Goal: Transaction & Acquisition: Purchase product/service

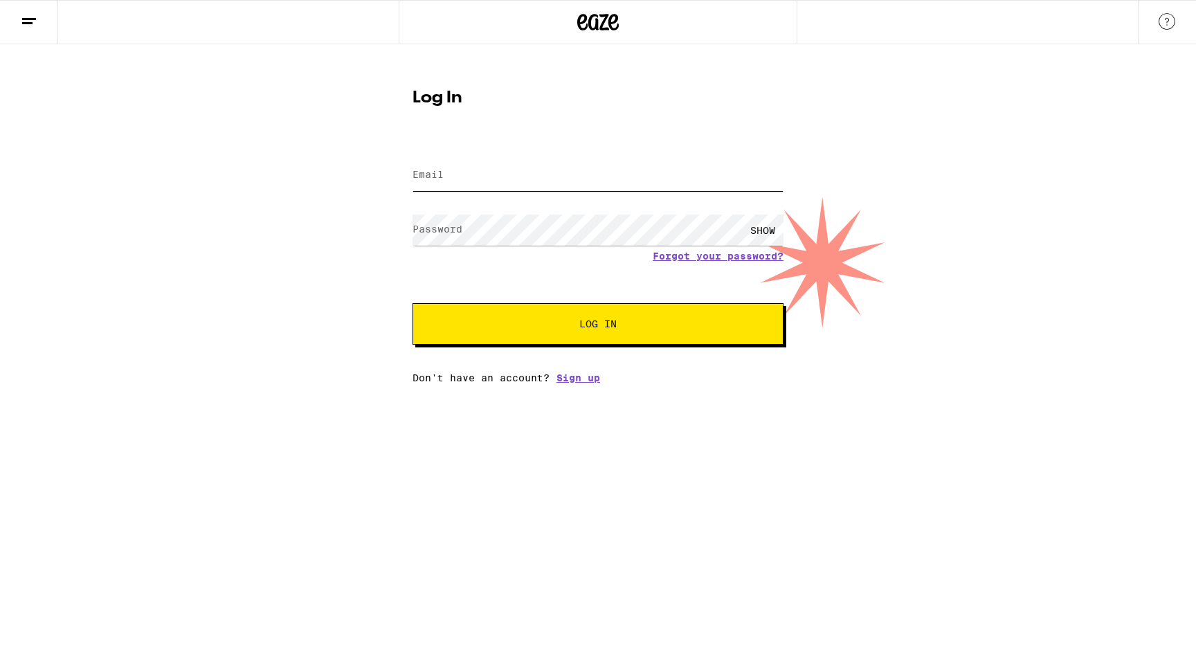
click at [462, 181] on input "Email" at bounding box center [598, 175] width 371 height 31
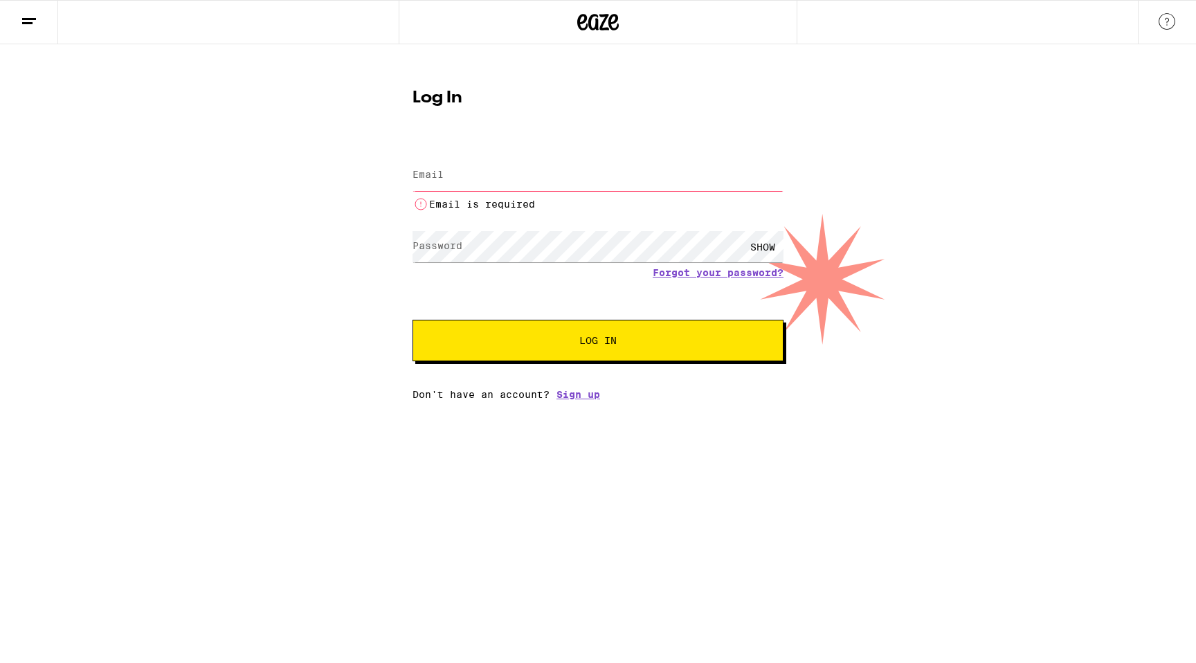
type input "[EMAIL_ADDRESS][DOMAIN_NAME]"
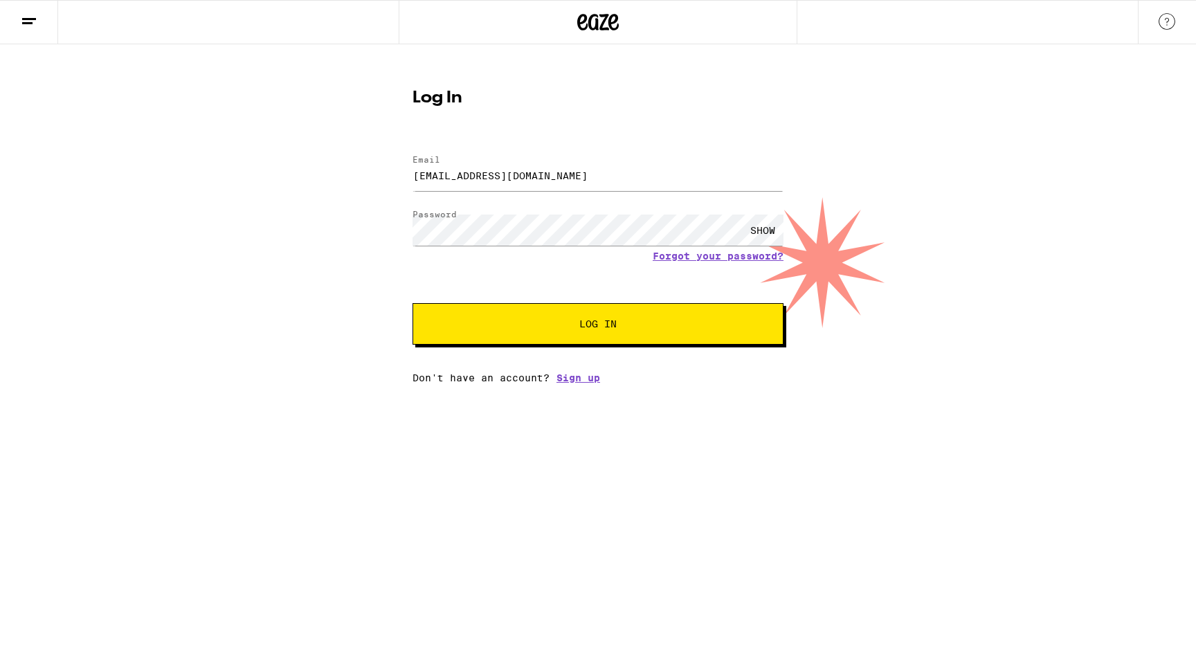
click at [532, 332] on button "Log In" at bounding box center [598, 324] width 371 height 42
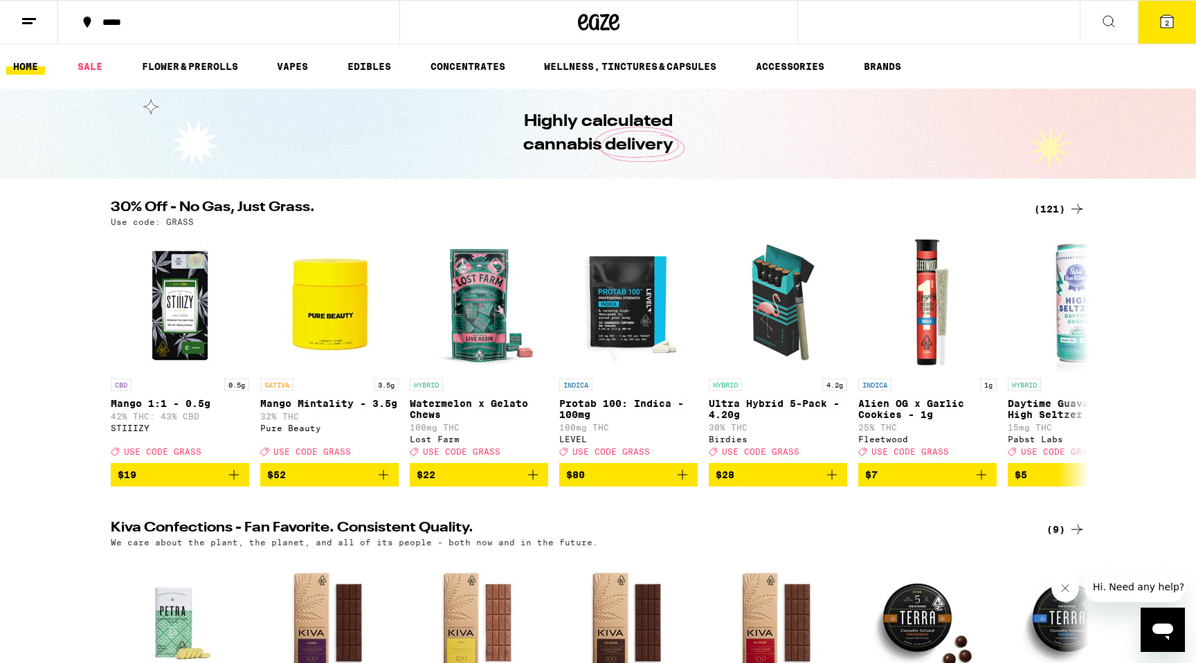
click at [1159, 21] on icon at bounding box center [1167, 21] width 17 height 17
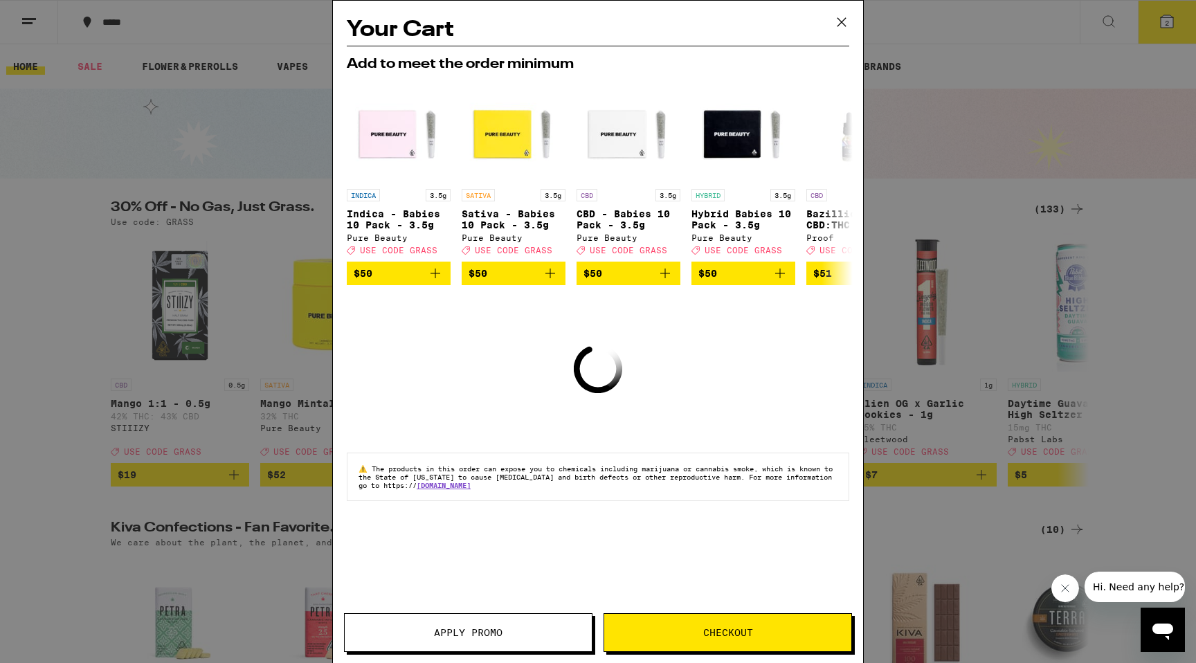
click at [842, 25] on icon at bounding box center [841, 22] width 21 height 21
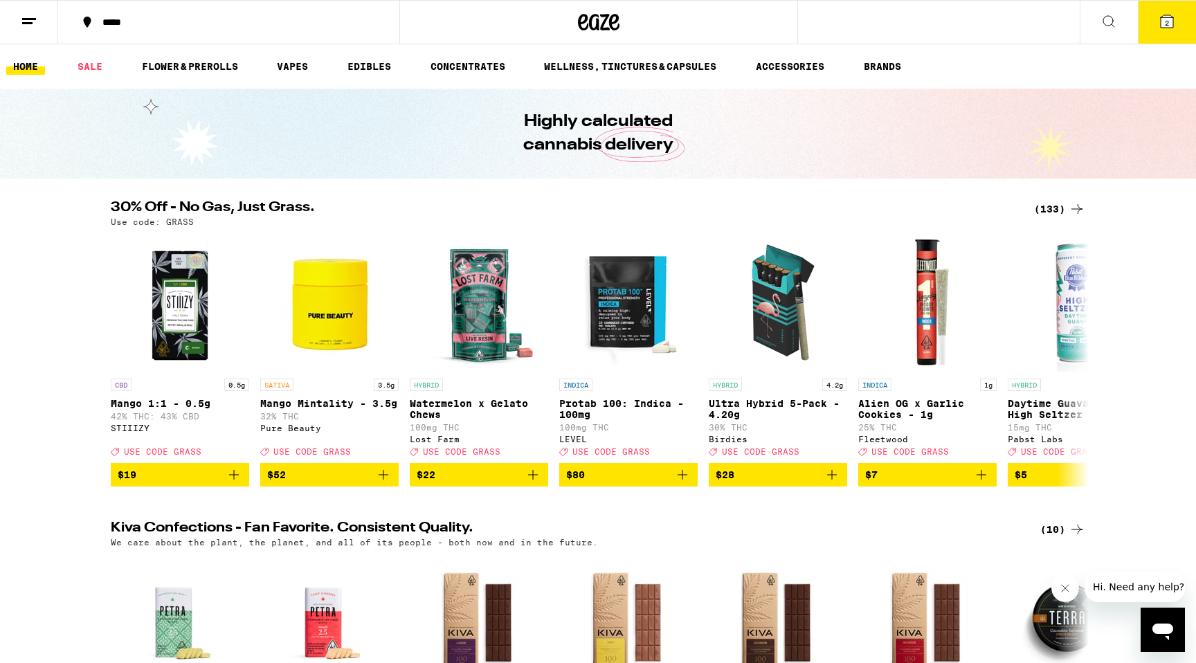
click at [1049, 215] on div "(133)" at bounding box center [1059, 209] width 51 height 17
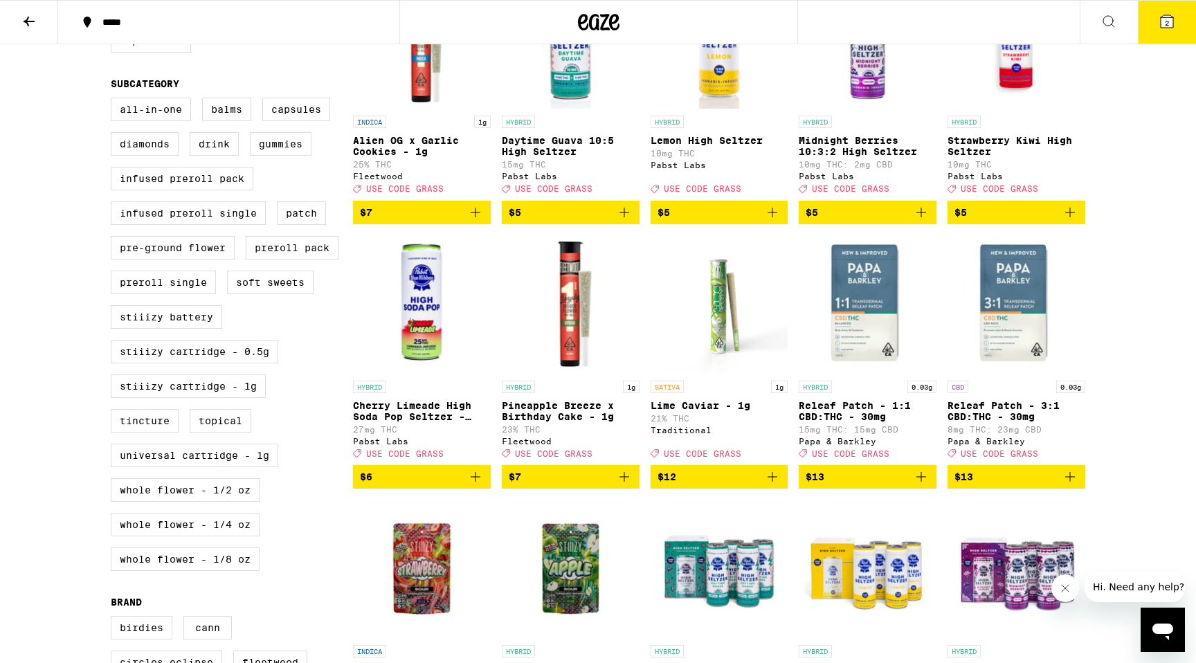
scroll to position [498, 0]
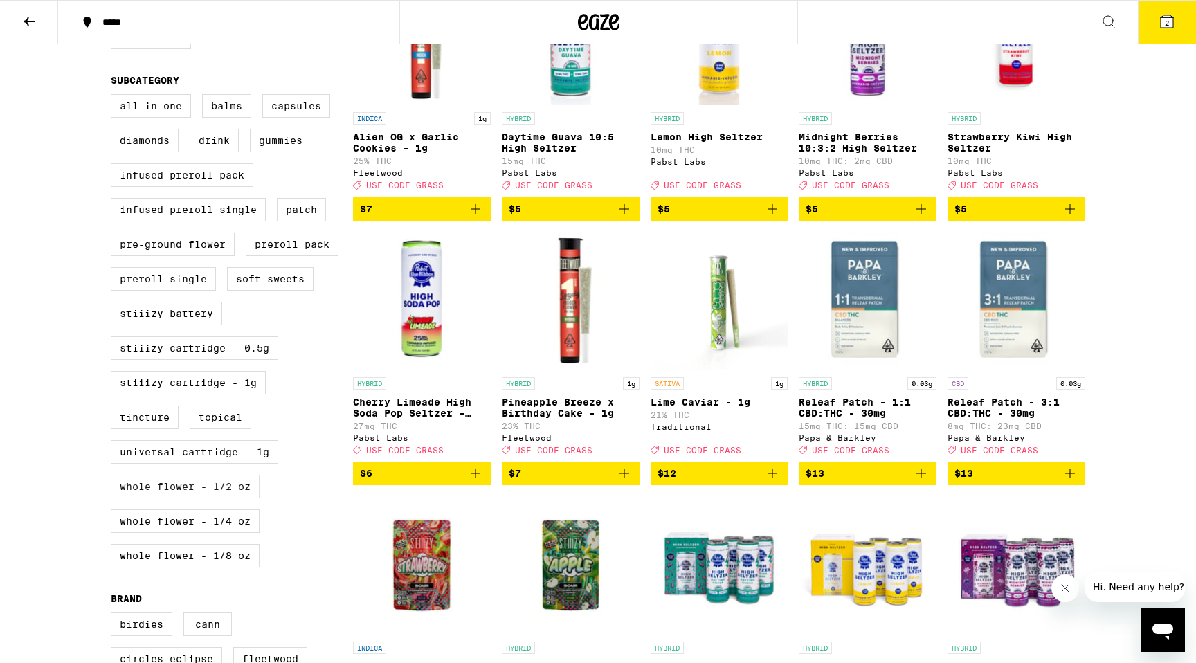
click at [174, 498] on label "Whole Flower - 1/2 oz" at bounding box center [185, 487] width 149 height 24
click at [114, 97] on input "Whole Flower - 1/2 oz" at bounding box center [114, 96] width 1 height 1
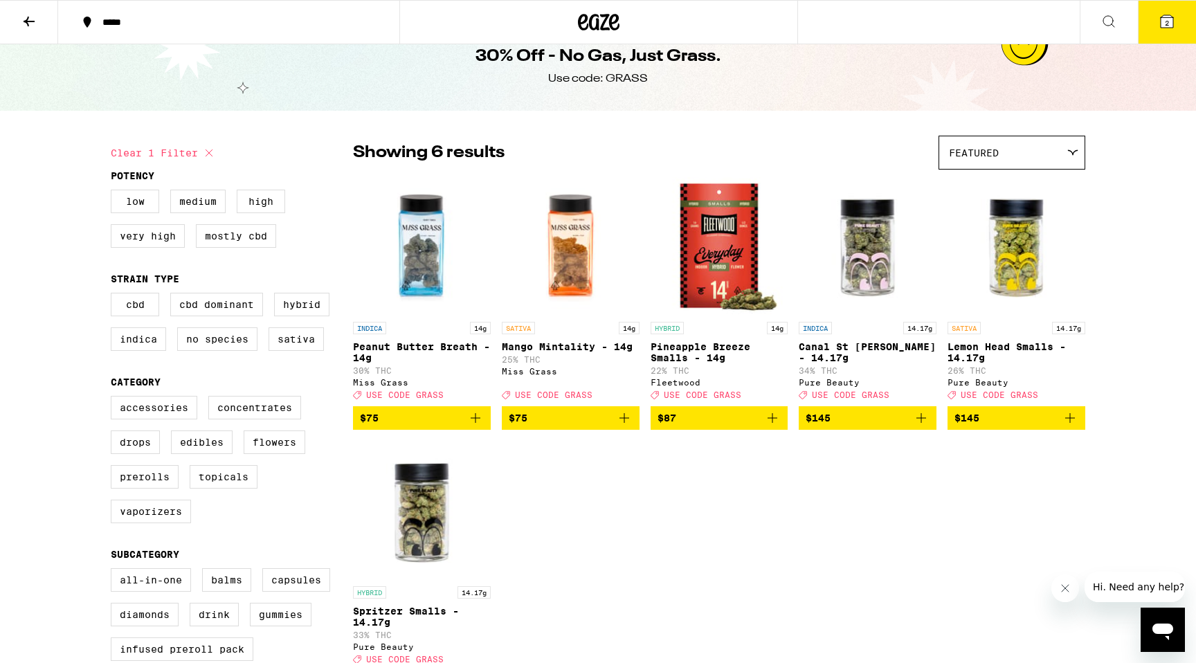
scroll to position [28, 0]
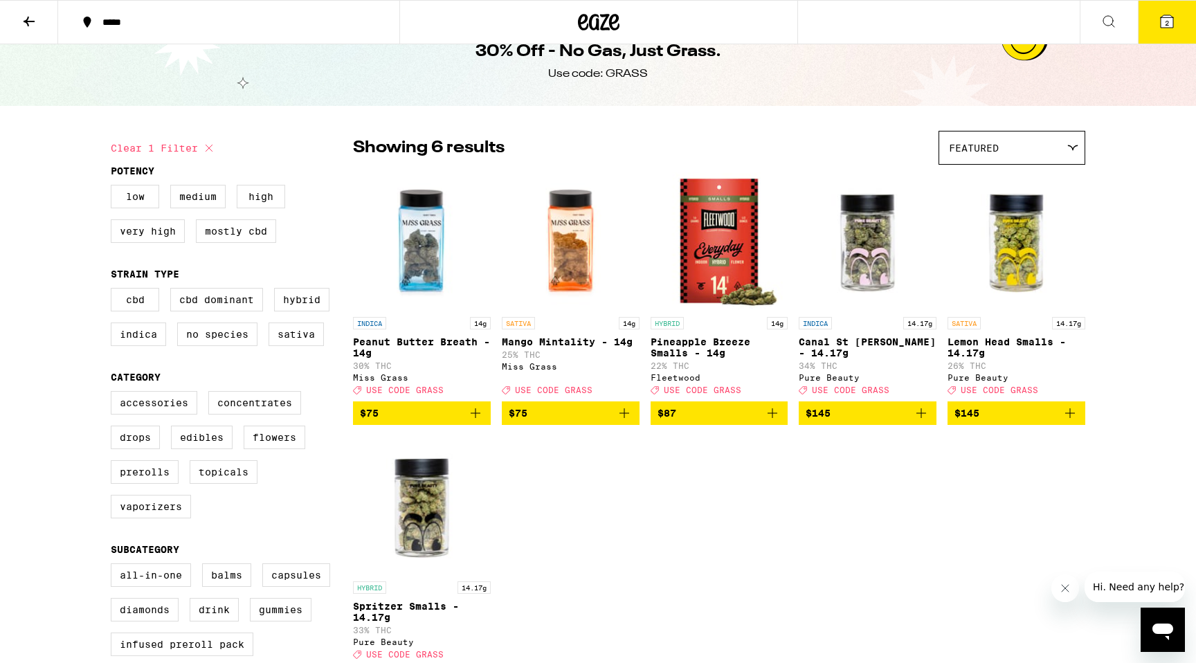
click at [581, 253] on img "Open page for Mango Mintality - 14g from Miss Grass" at bounding box center [571, 241] width 138 height 138
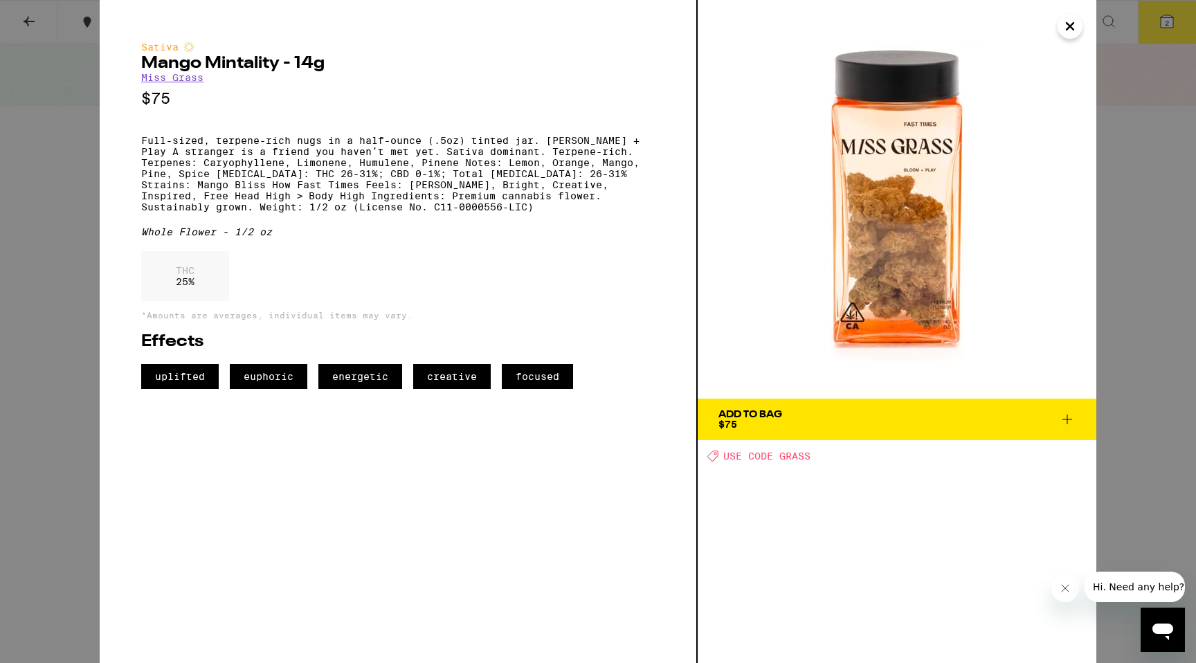
click at [810, 408] on button "Add To Bag $75" at bounding box center [897, 420] width 399 height 42
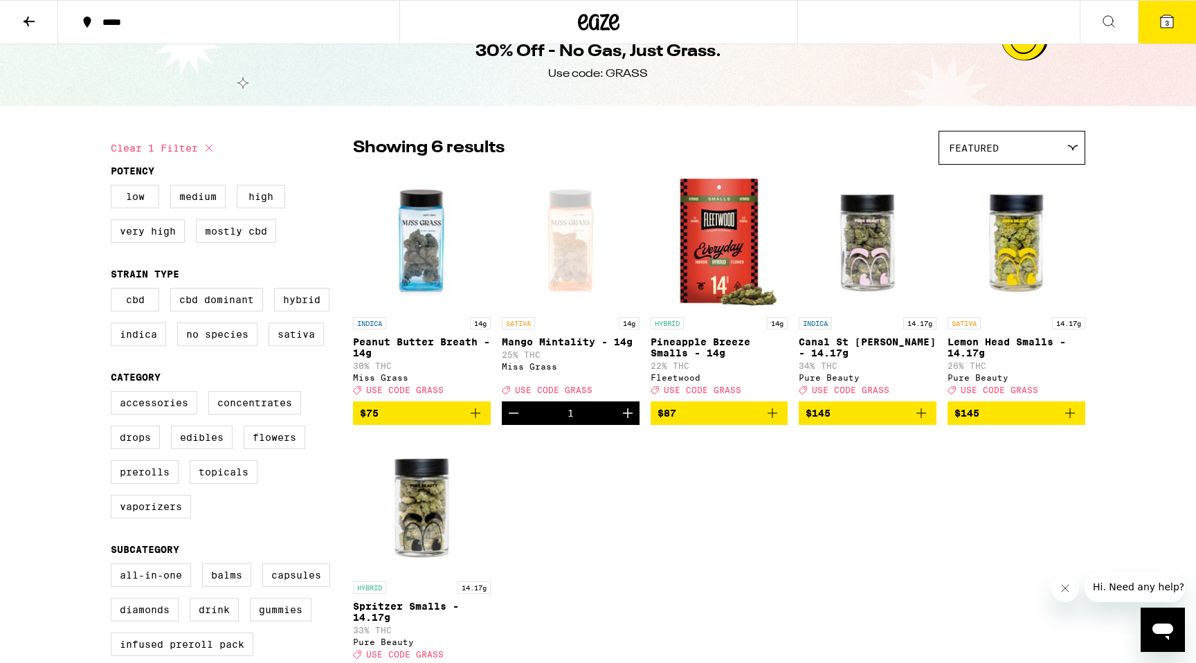
click at [1163, 10] on button "3" at bounding box center [1167, 22] width 58 height 43
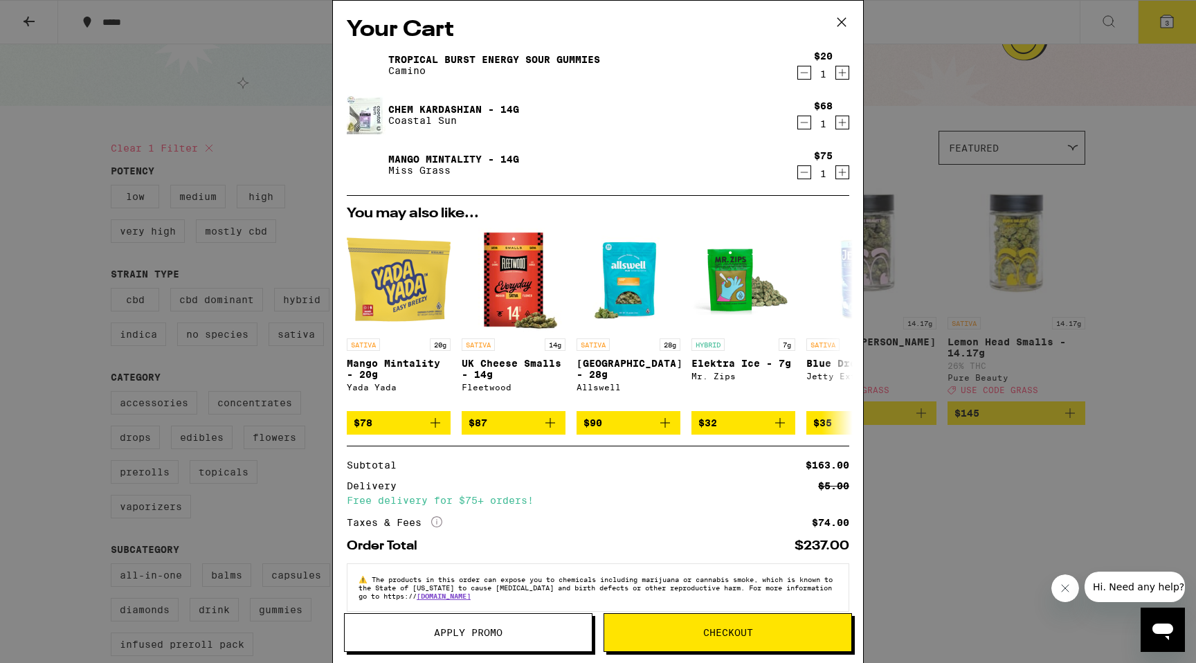
click at [806, 77] on icon "Decrement" at bounding box center [804, 72] width 12 height 17
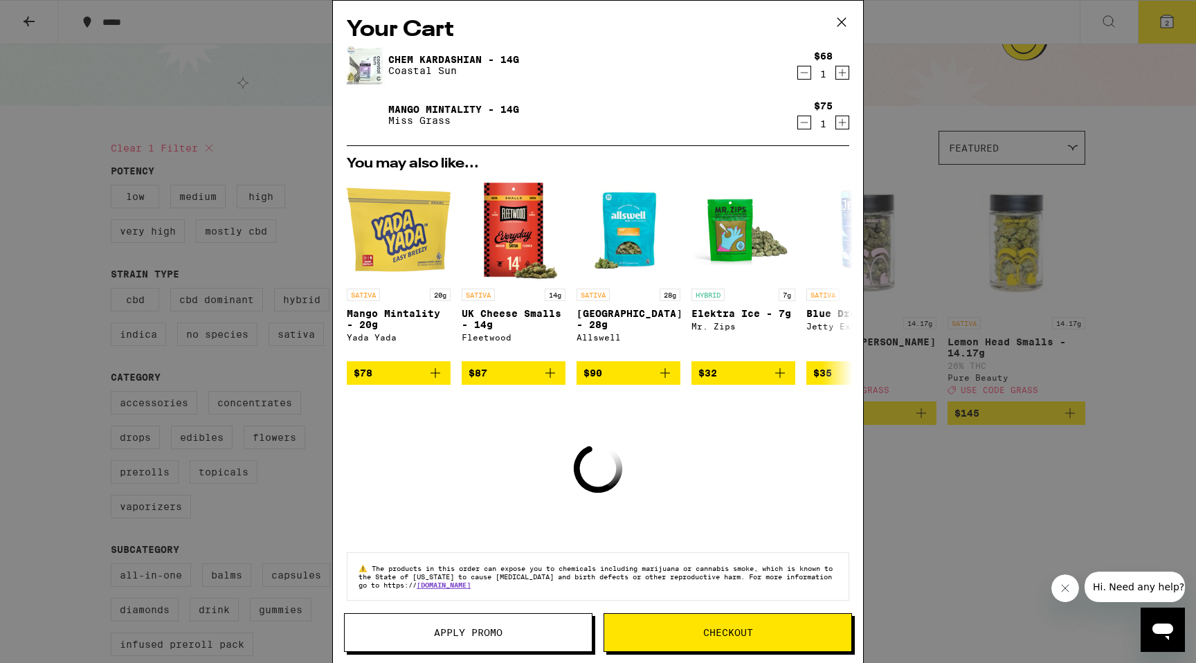
click at [806, 74] on icon "Decrement" at bounding box center [804, 72] width 12 height 17
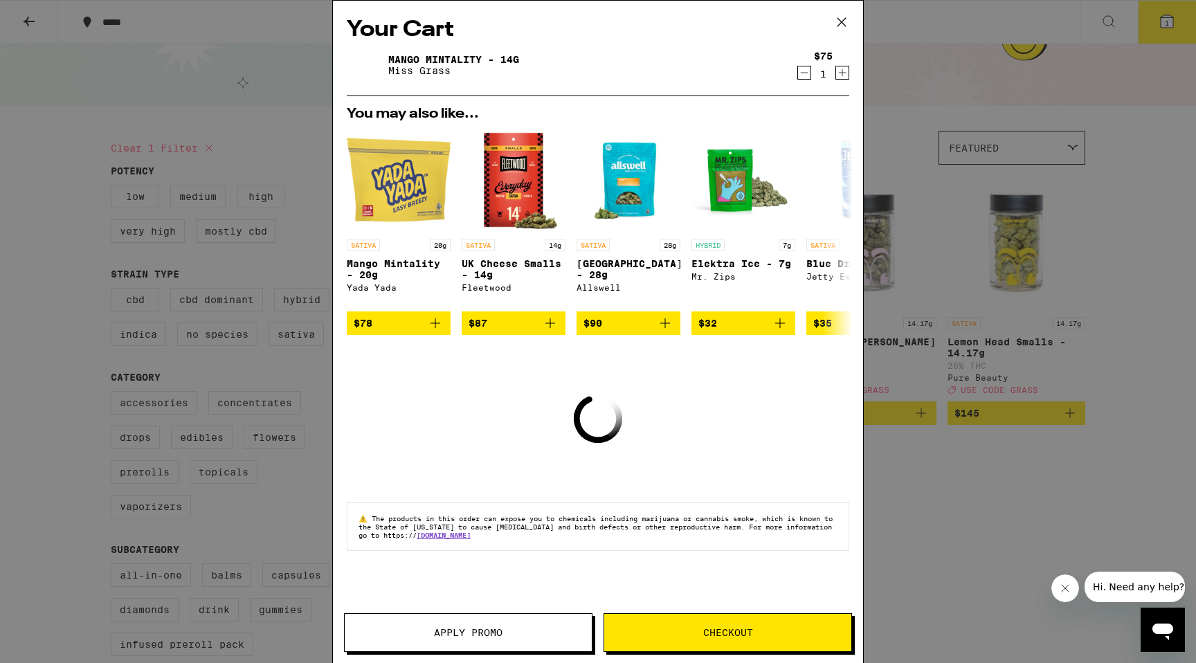
click at [840, 17] on icon at bounding box center [841, 22] width 21 height 21
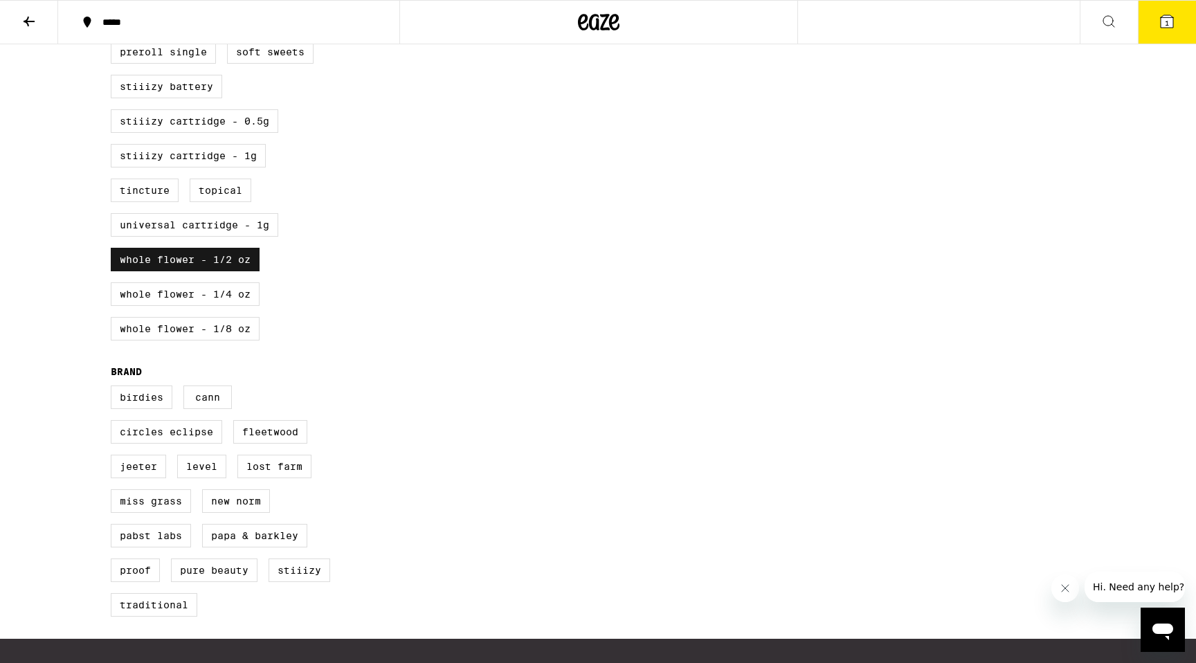
click at [179, 271] on label "Whole Flower - 1/2 oz" at bounding box center [185, 260] width 149 height 24
checkbox input "false"
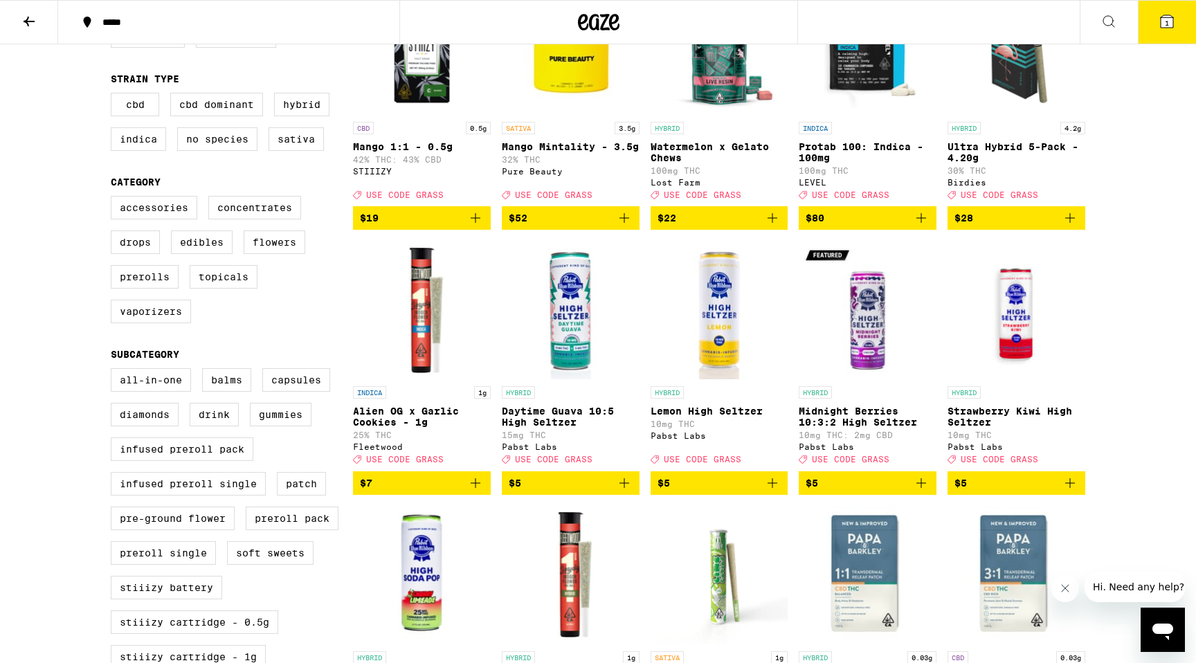
scroll to position [219, 0]
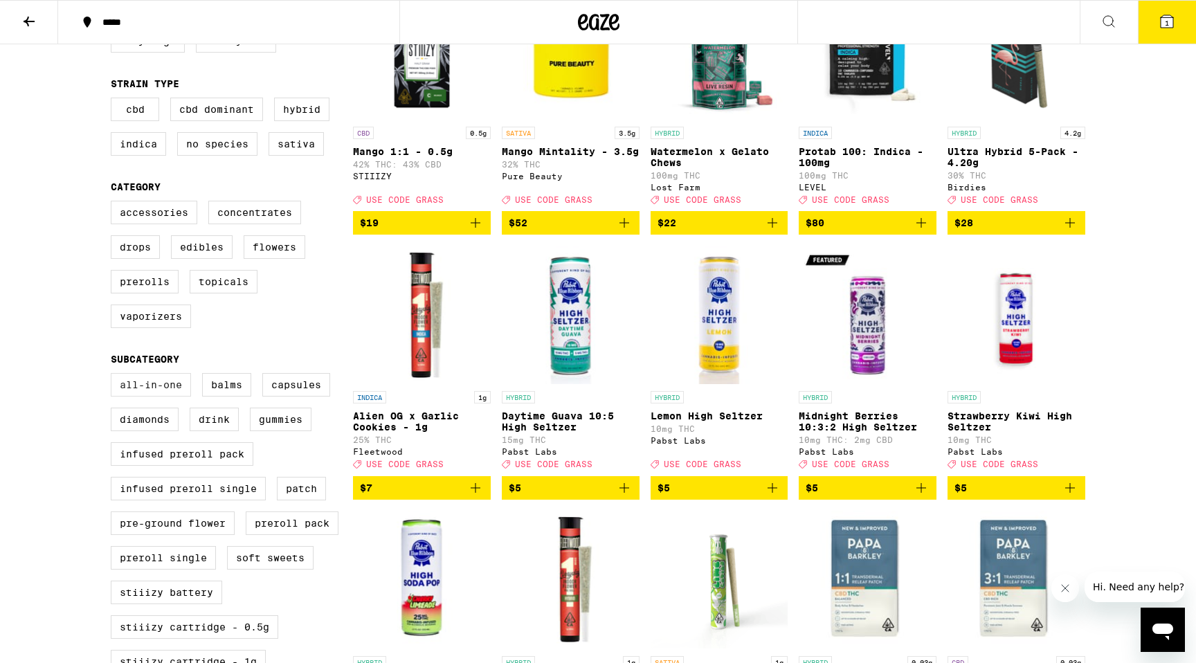
click at [156, 397] on label "All-In-One" at bounding box center [151, 385] width 80 height 24
click at [114, 376] on input "All-In-One" at bounding box center [114, 375] width 1 height 1
checkbox input "true"
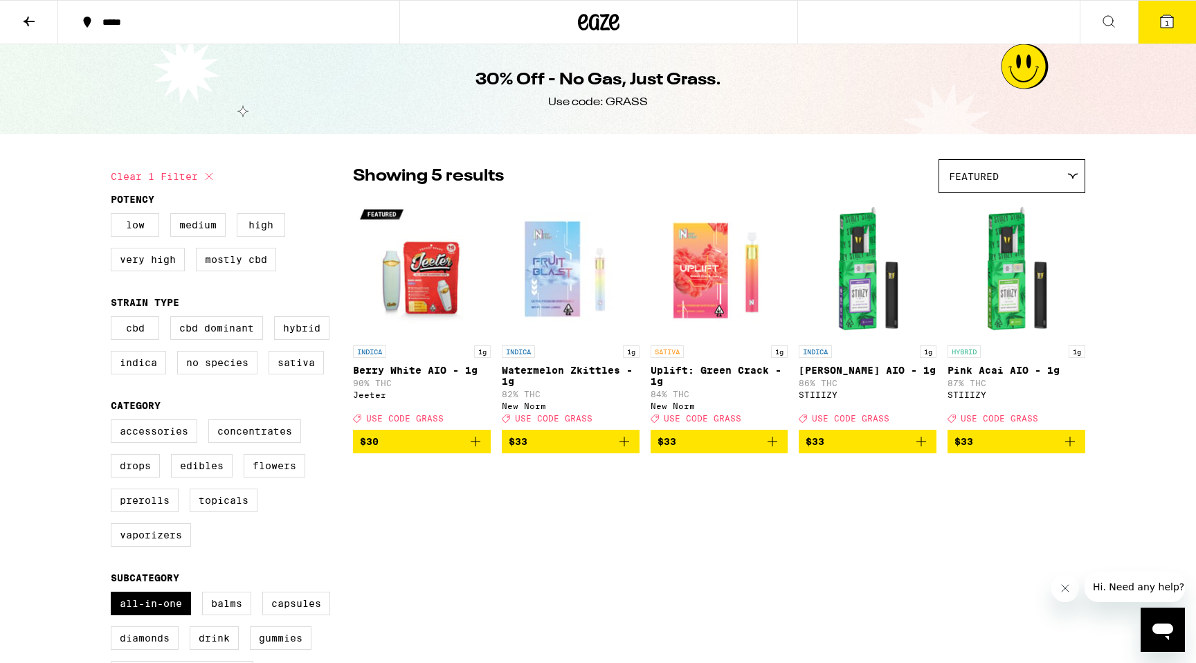
click at [1161, 11] on button "1" at bounding box center [1167, 22] width 58 height 43
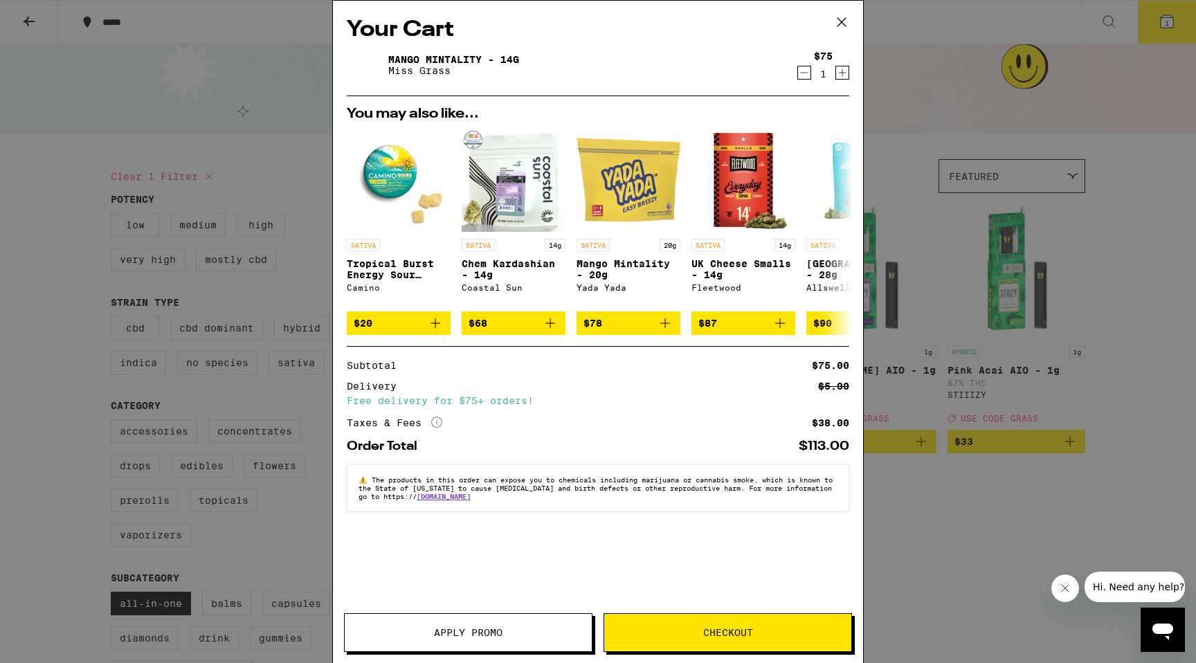
click at [518, 642] on button "Apply Promo" at bounding box center [468, 632] width 248 height 39
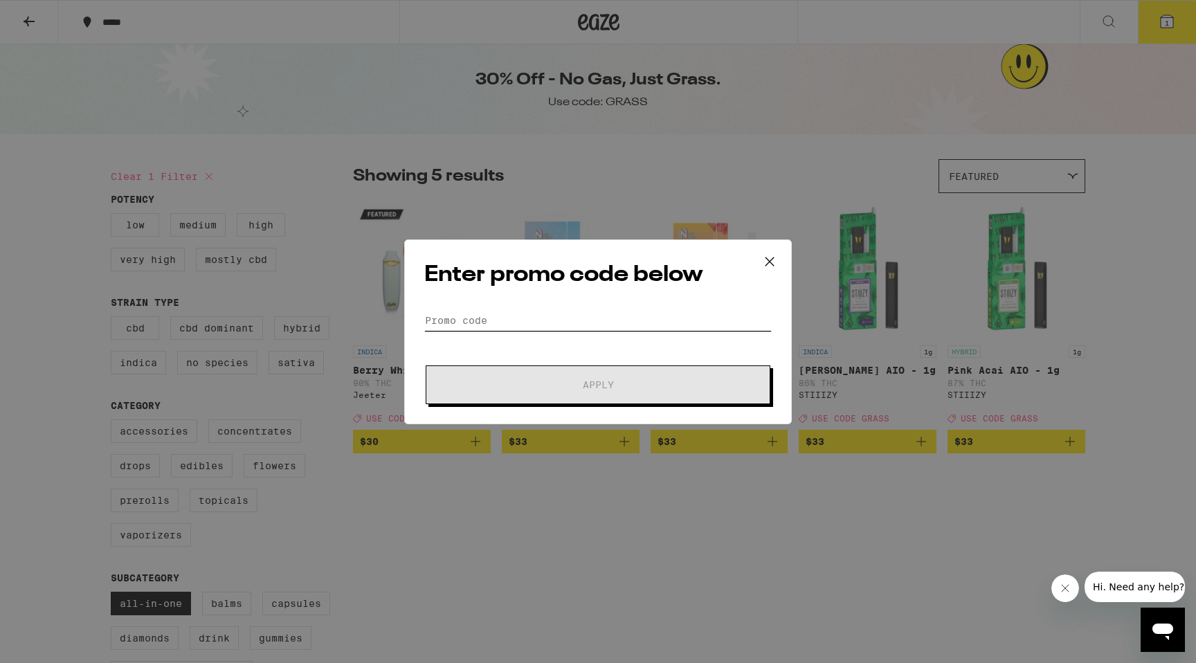
click at [482, 318] on input "Promo Code" at bounding box center [597, 320] width 347 height 21
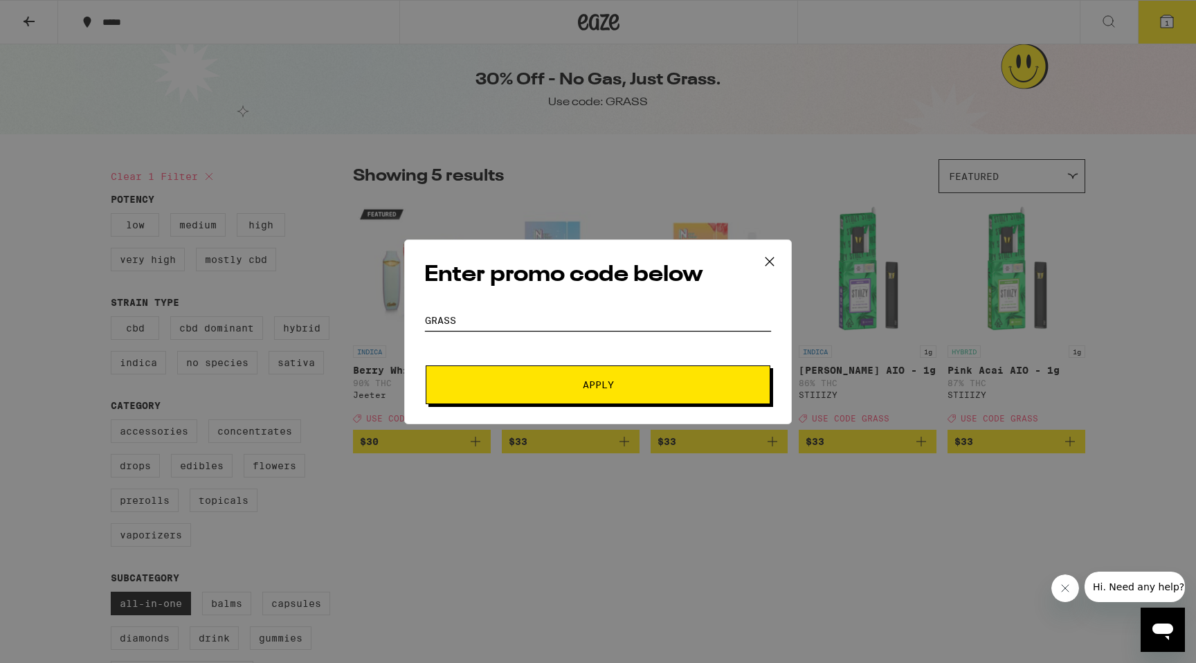
type input "grass"
click at [534, 391] on button "Apply" at bounding box center [598, 384] width 345 height 39
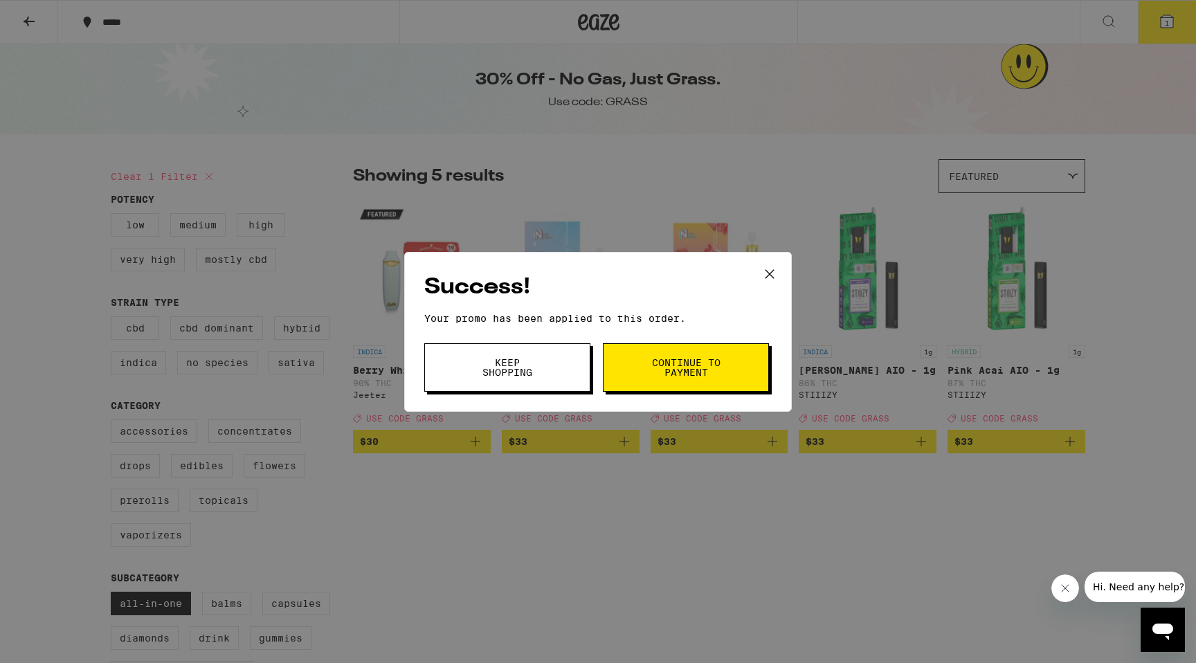
click at [701, 374] on span "Continue to payment" at bounding box center [686, 367] width 71 height 19
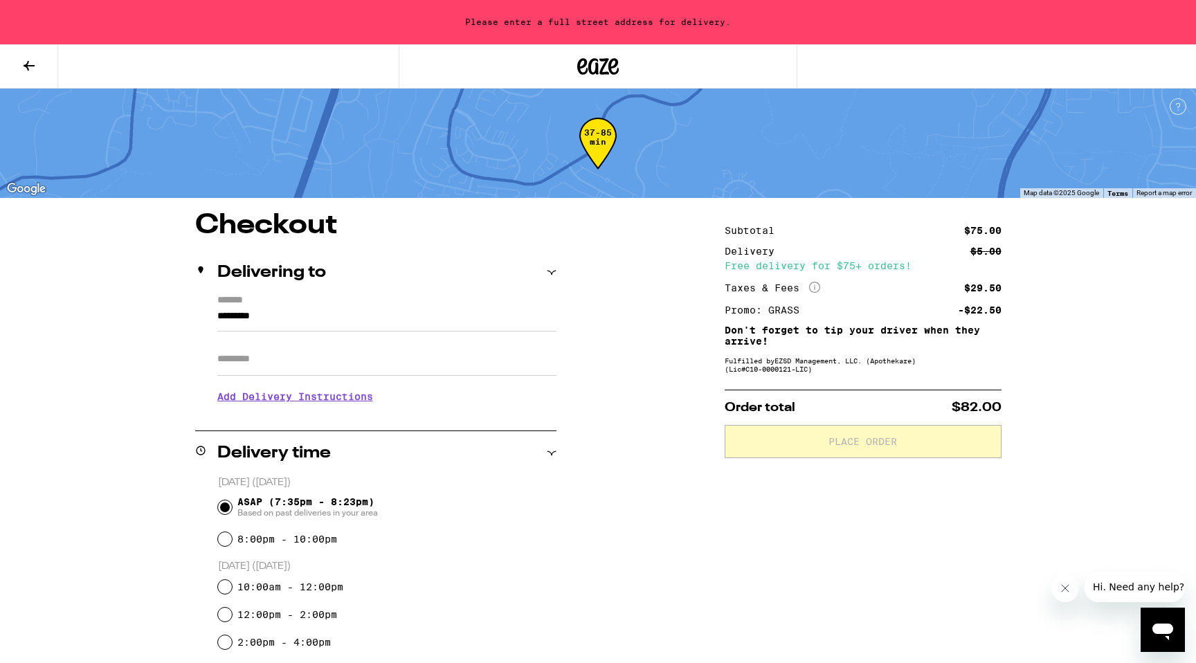
click at [283, 317] on input "*********" at bounding box center [386, 320] width 339 height 24
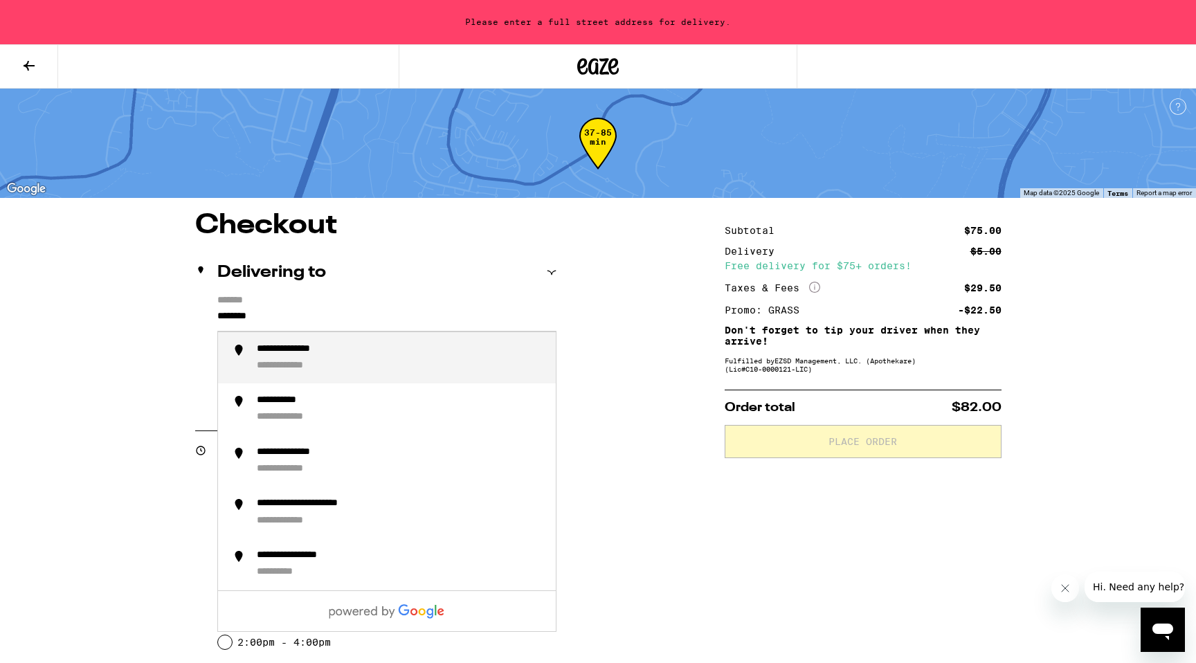
click at [330, 368] on div "**********" at bounding box center [298, 366] width 82 height 13
type input "**********"
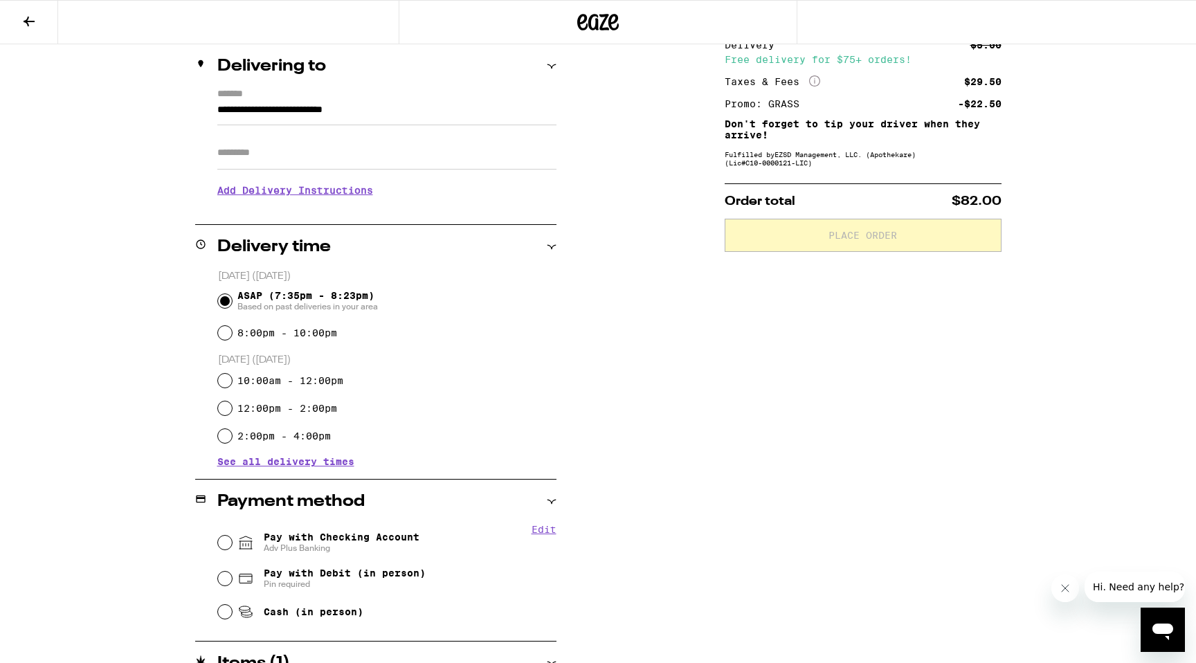
scroll to position [235, 0]
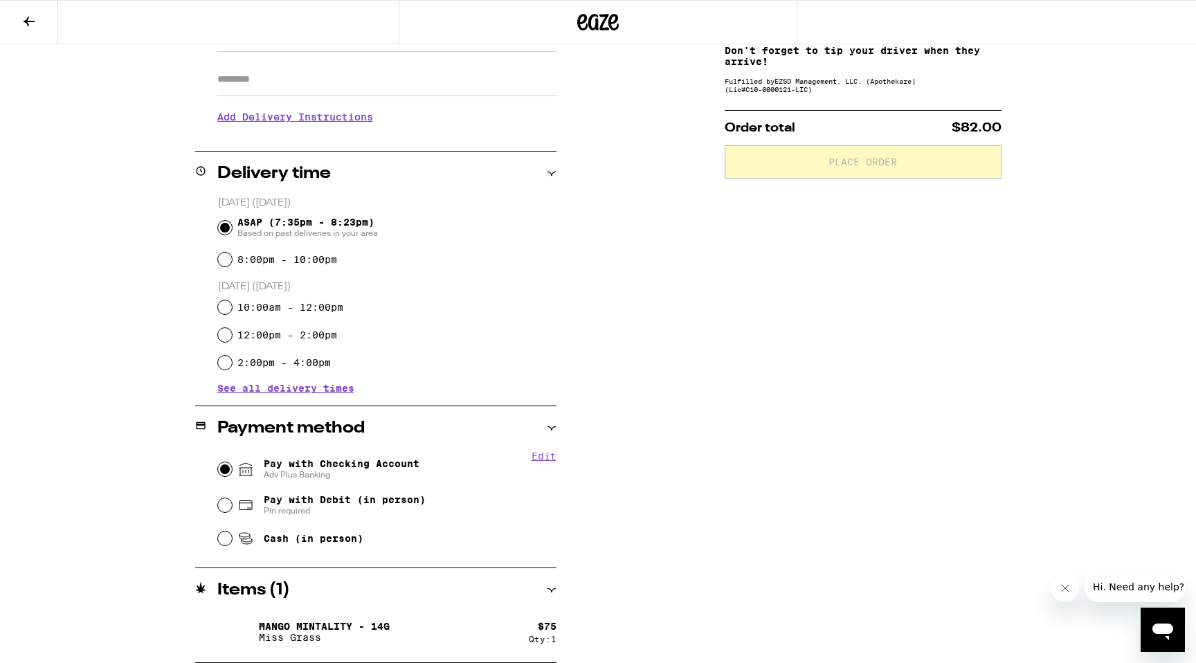
click at [223, 471] on input "Pay with Checking Account Adv Plus Banking" at bounding box center [225, 469] width 14 height 14
radio input "true"
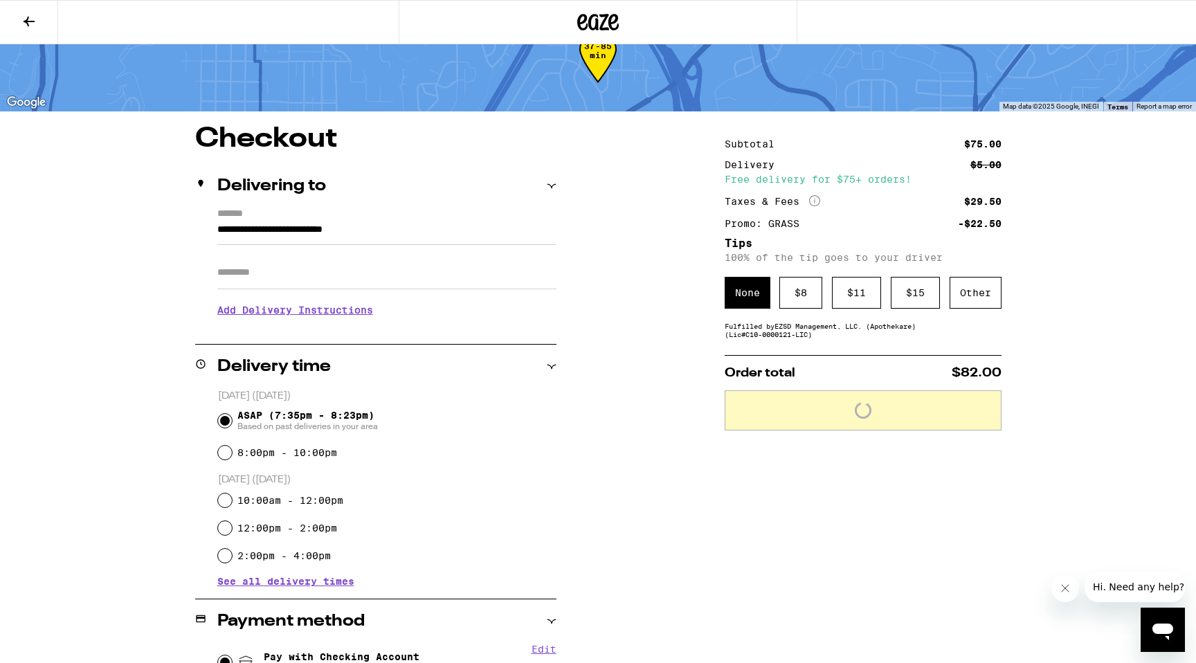
scroll to position [0, 0]
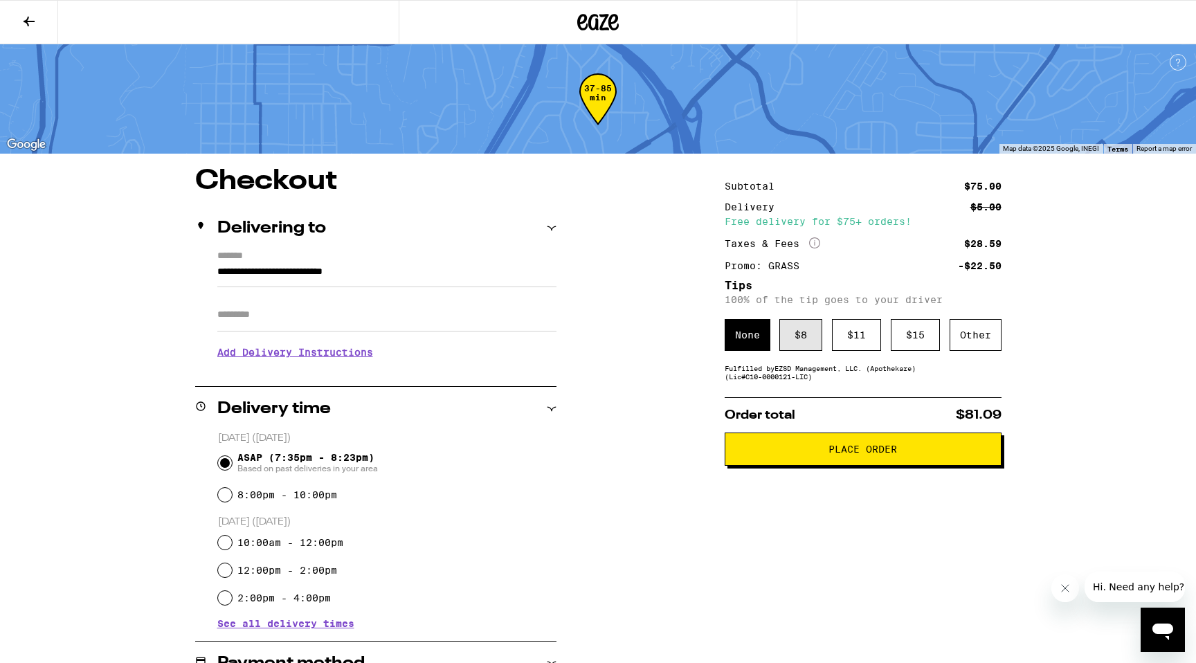
click at [799, 335] on div "$ 8" at bounding box center [800, 335] width 43 height 32
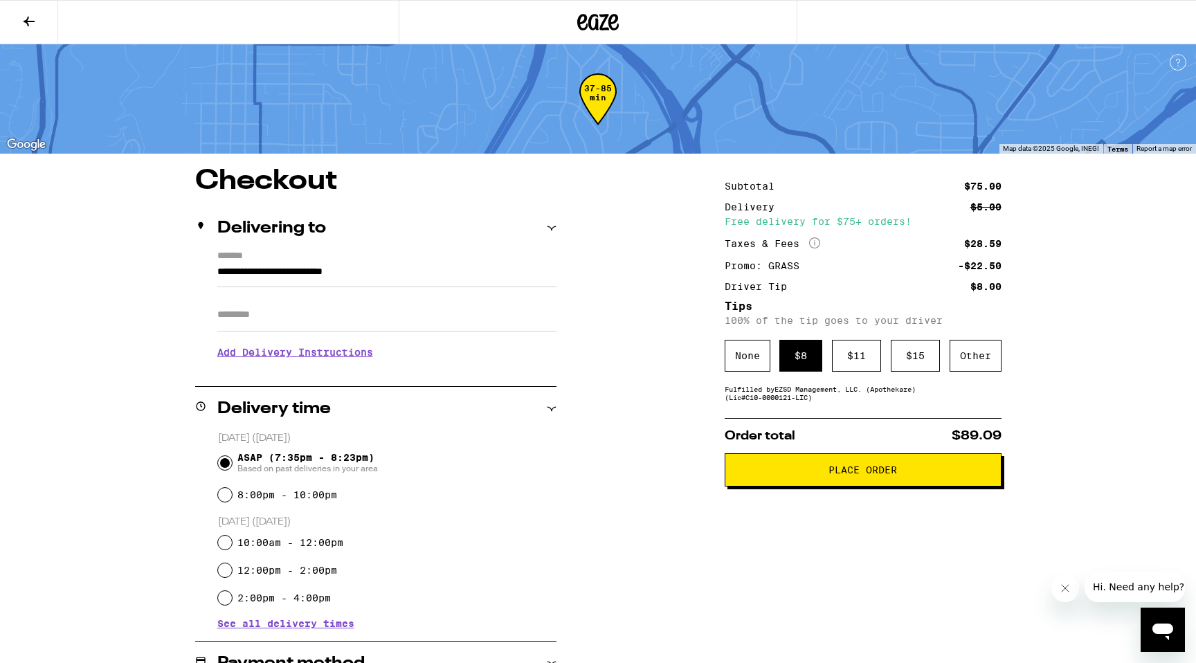
click at [842, 475] on span "Place Order" at bounding box center [863, 470] width 69 height 10
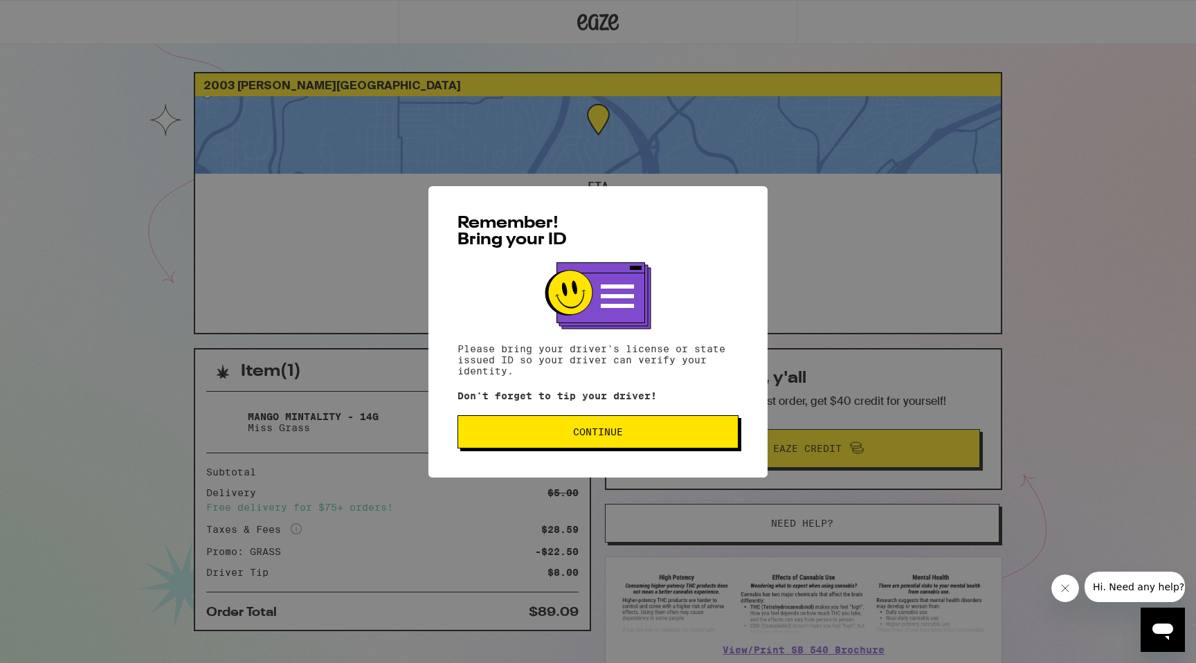
click at [626, 434] on span "Continue" at bounding box center [597, 432] width 257 height 10
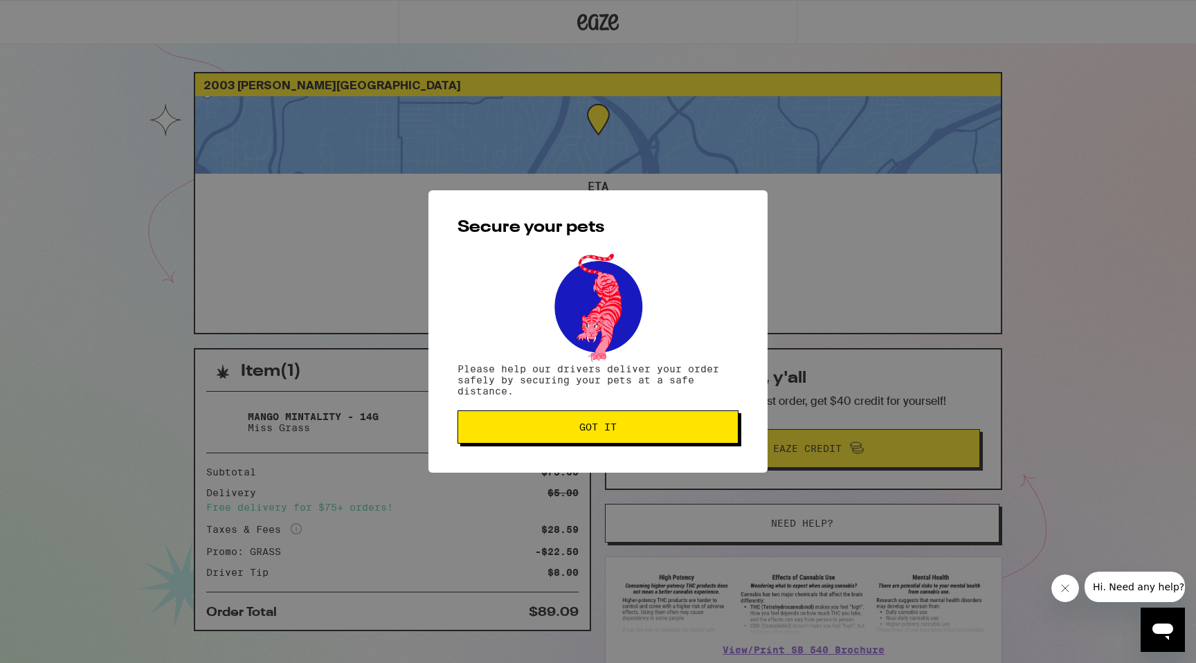
click at [626, 434] on button "Got it" at bounding box center [598, 426] width 281 height 33
